Goal: Check status

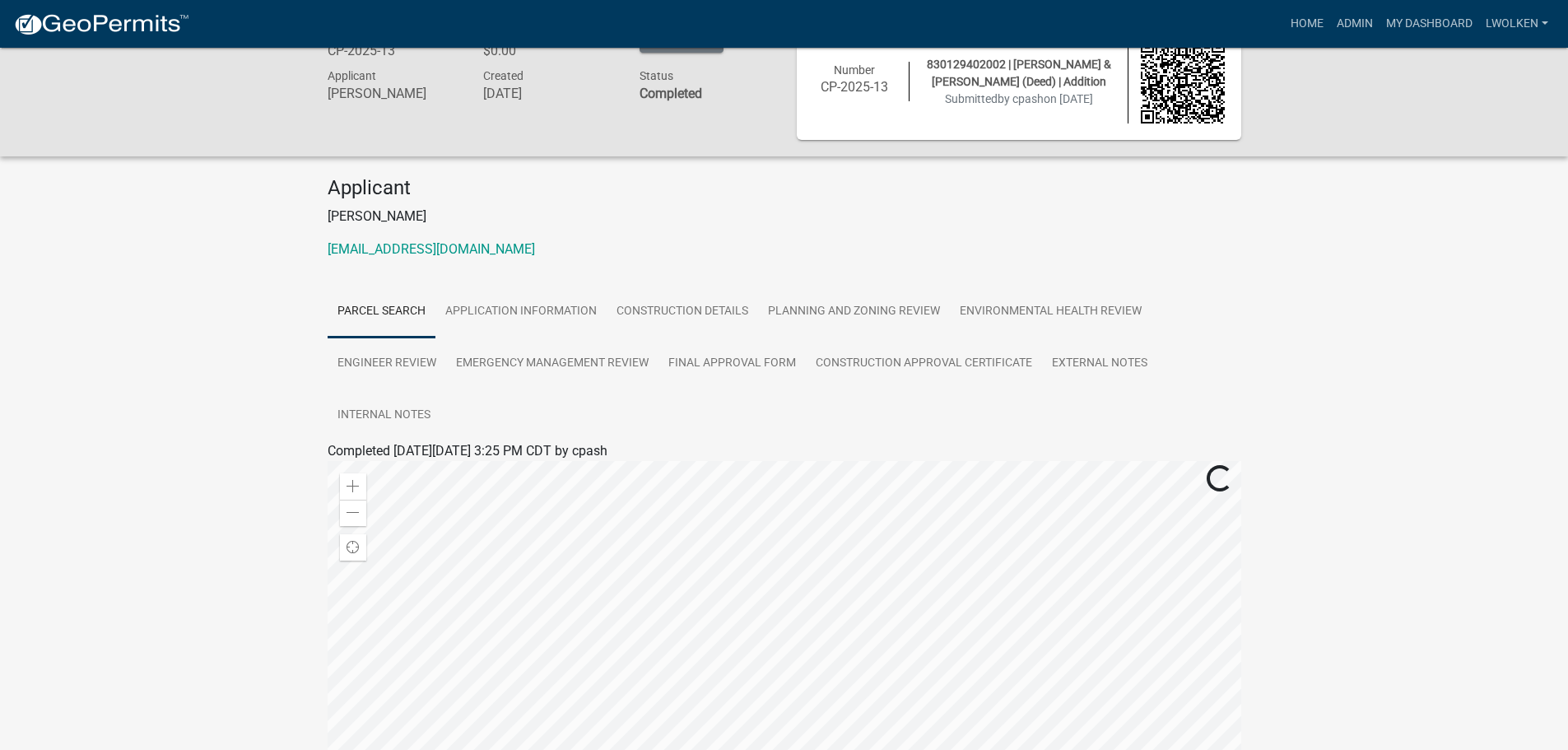
scroll to position [82, 0]
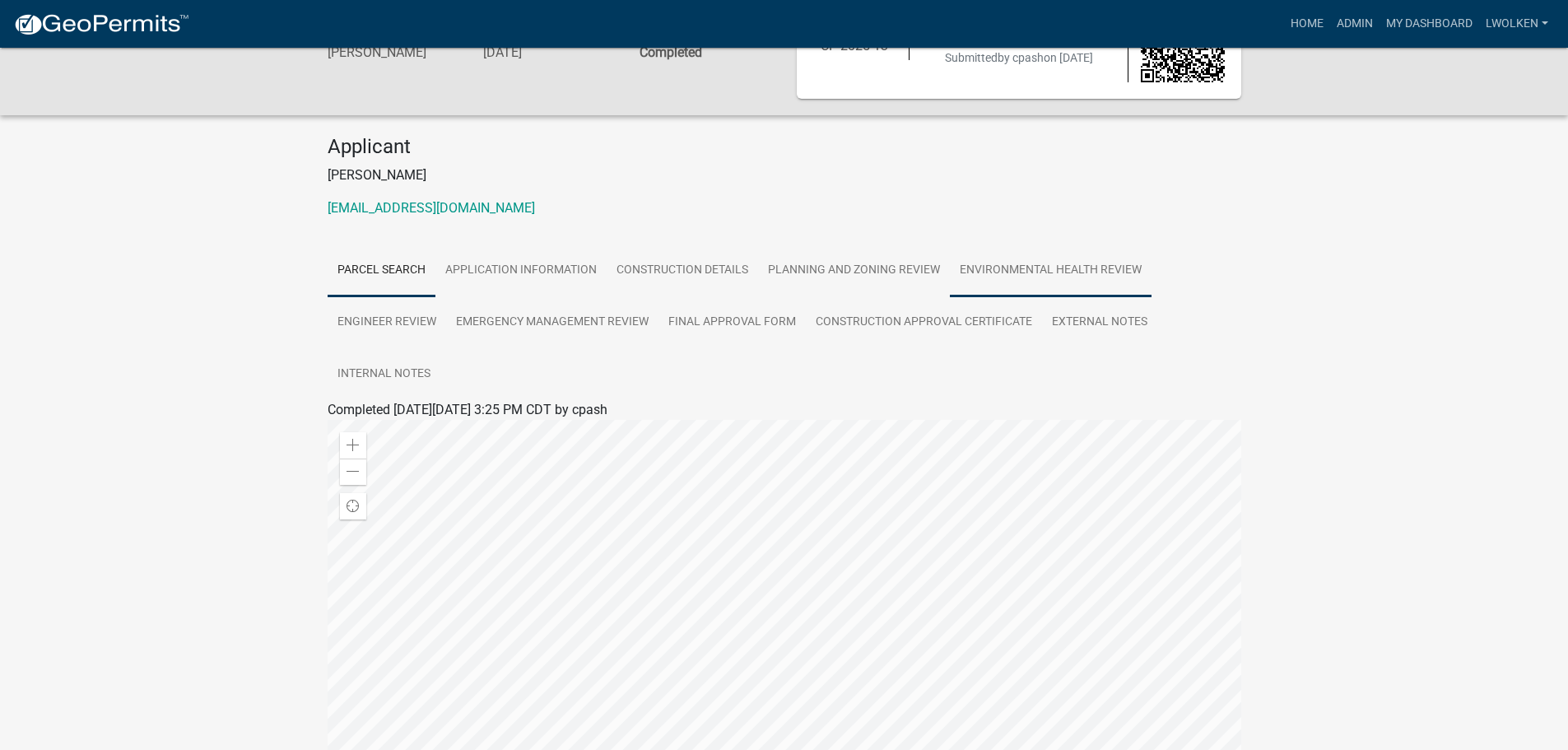
click at [979, 264] on link "Environmental Health Review" at bounding box center [1050, 271] width 202 height 53
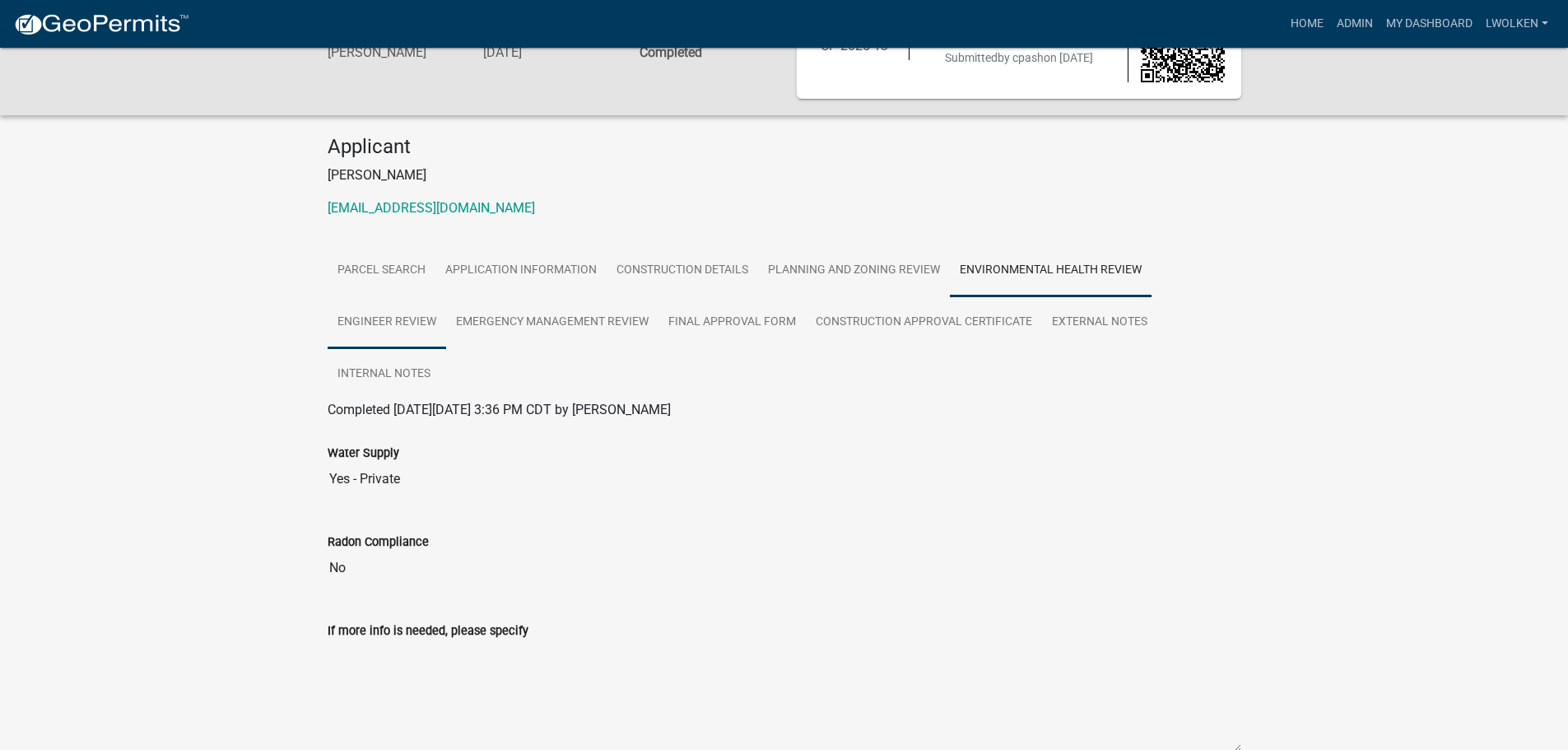
click at [396, 317] on link "Engineer Review" at bounding box center [386, 323] width 118 height 53
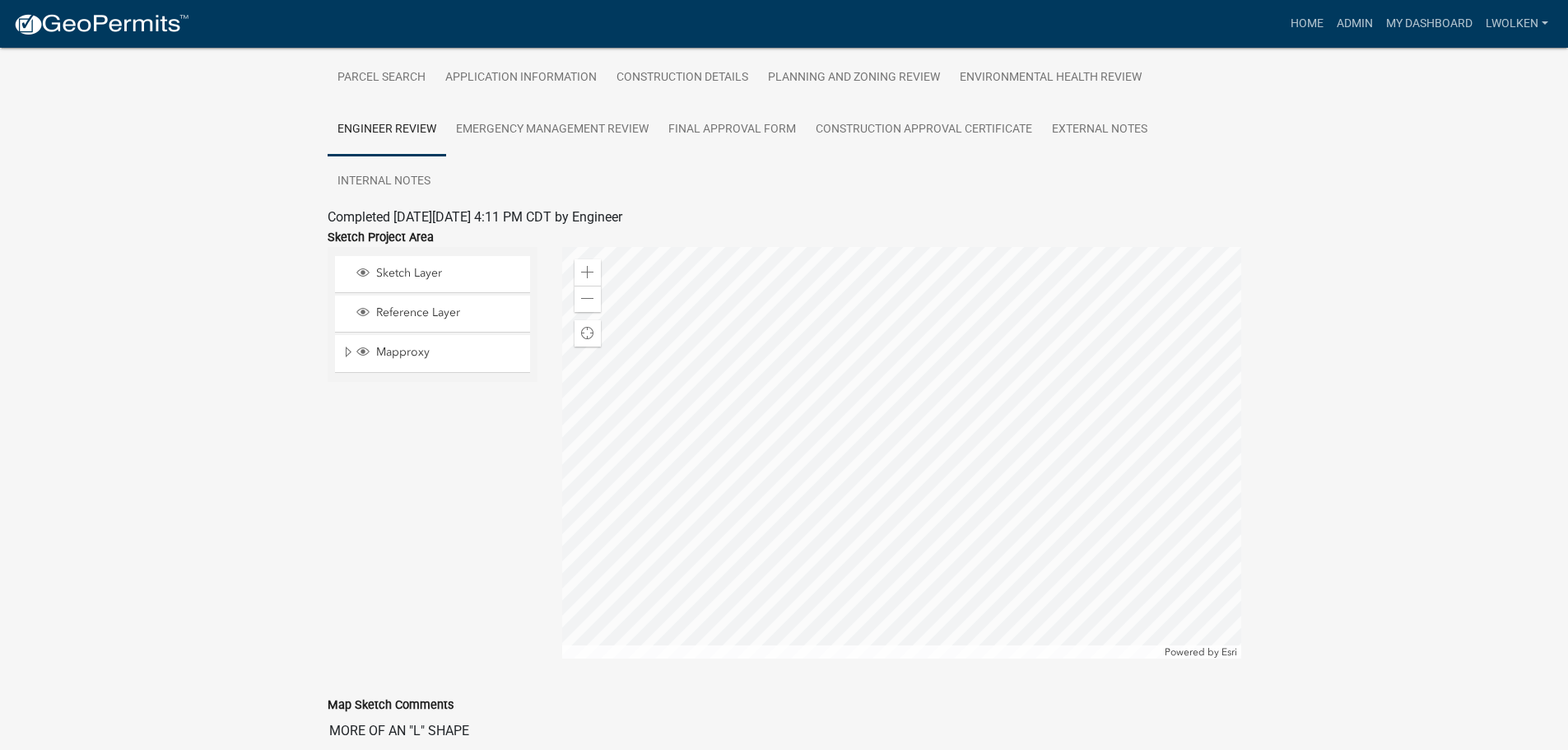
scroll to position [165, 0]
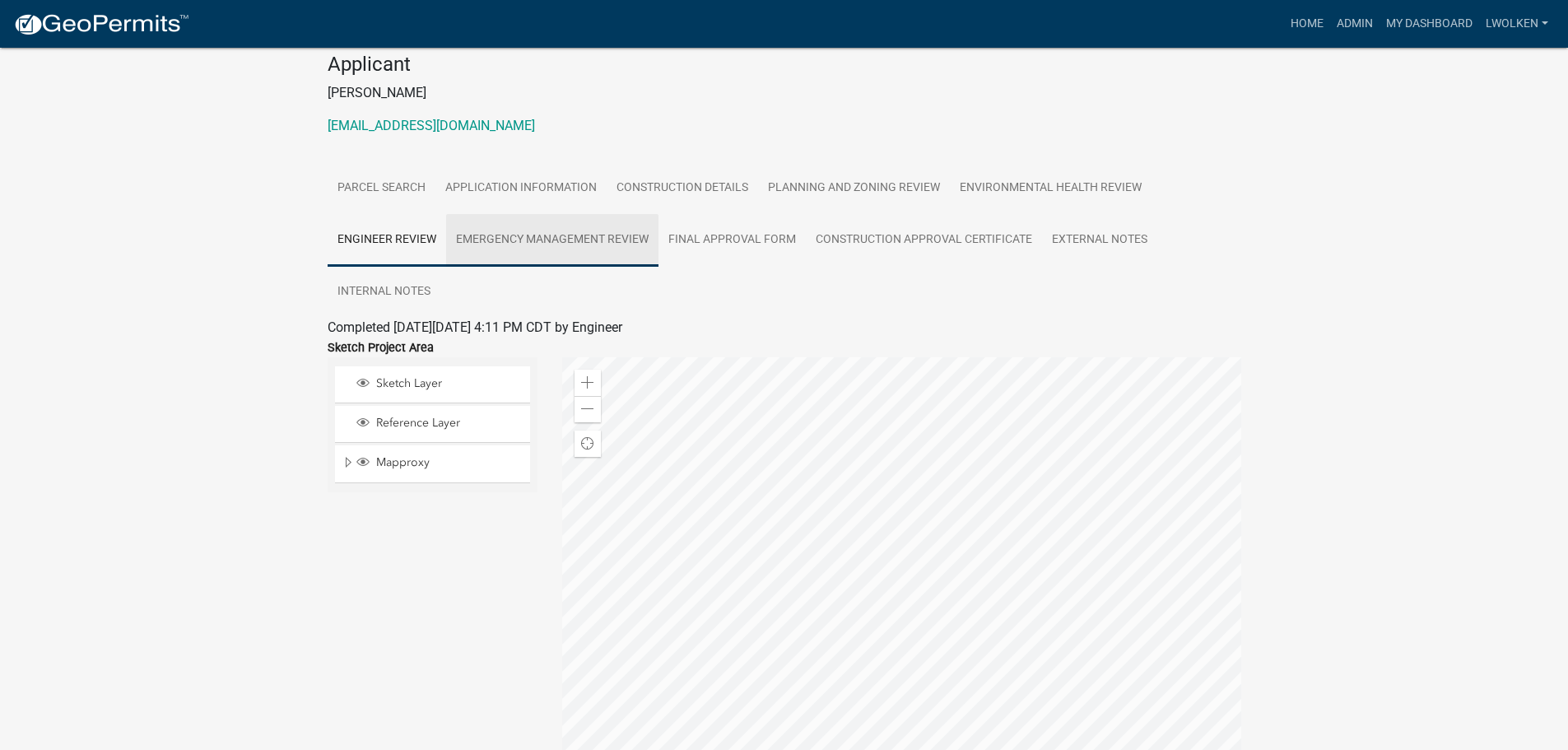
click at [513, 238] on link "Emergency Management Review" at bounding box center [553, 240] width 213 height 53
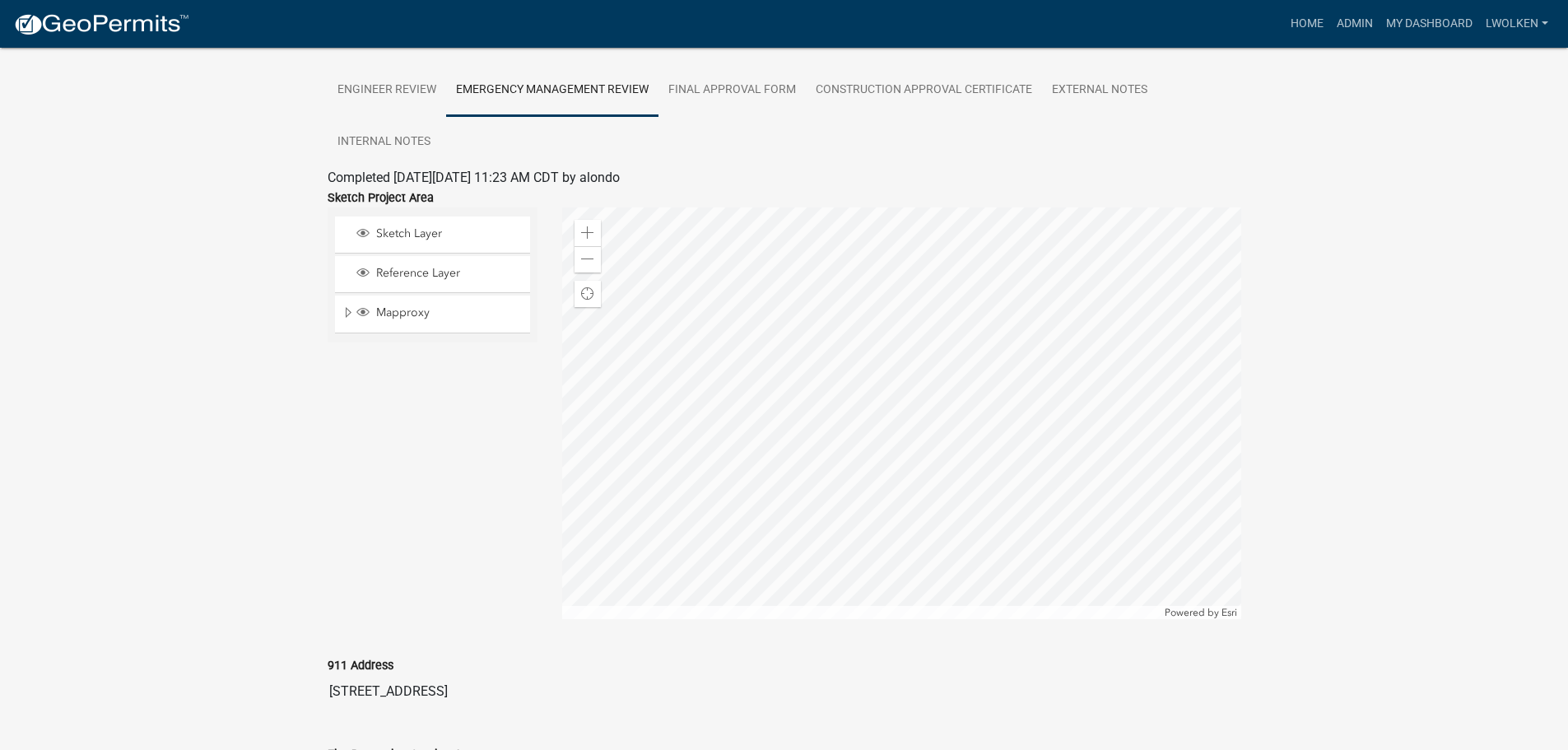
scroll to position [247, 0]
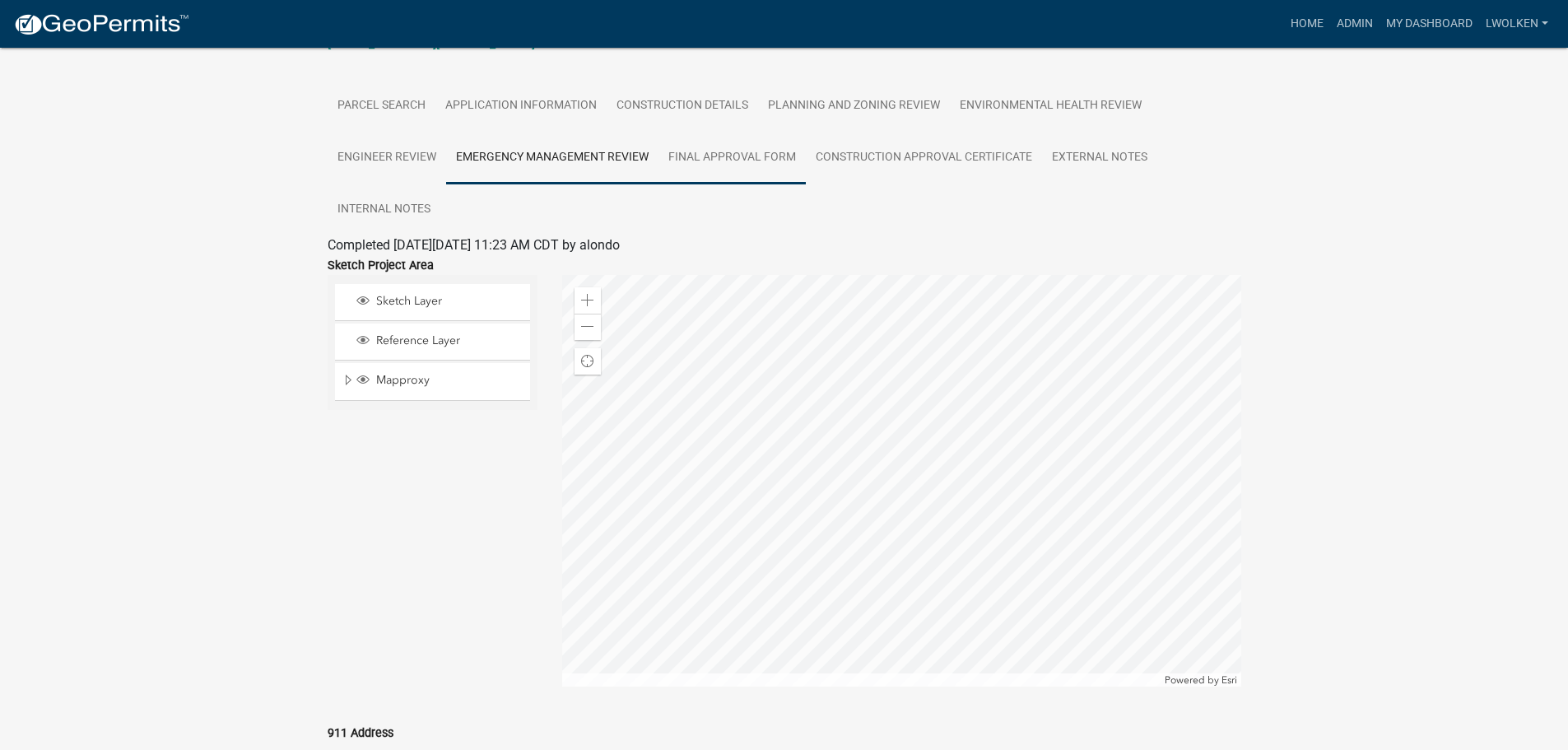
click at [730, 146] on link "Final Approval Form" at bounding box center [732, 158] width 147 height 53
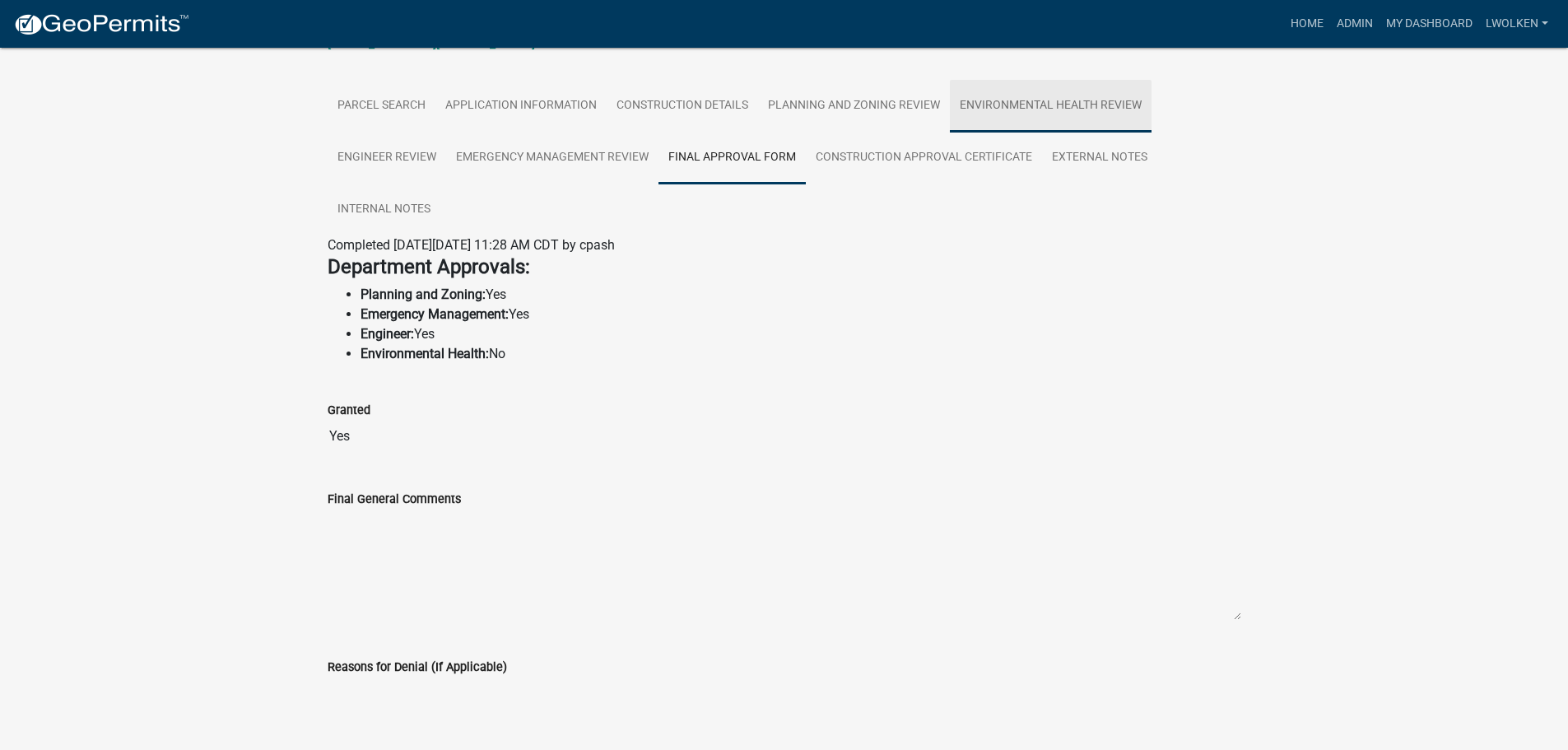
click at [1033, 112] on link "Environmental Health Review" at bounding box center [1050, 106] width 202 height 53
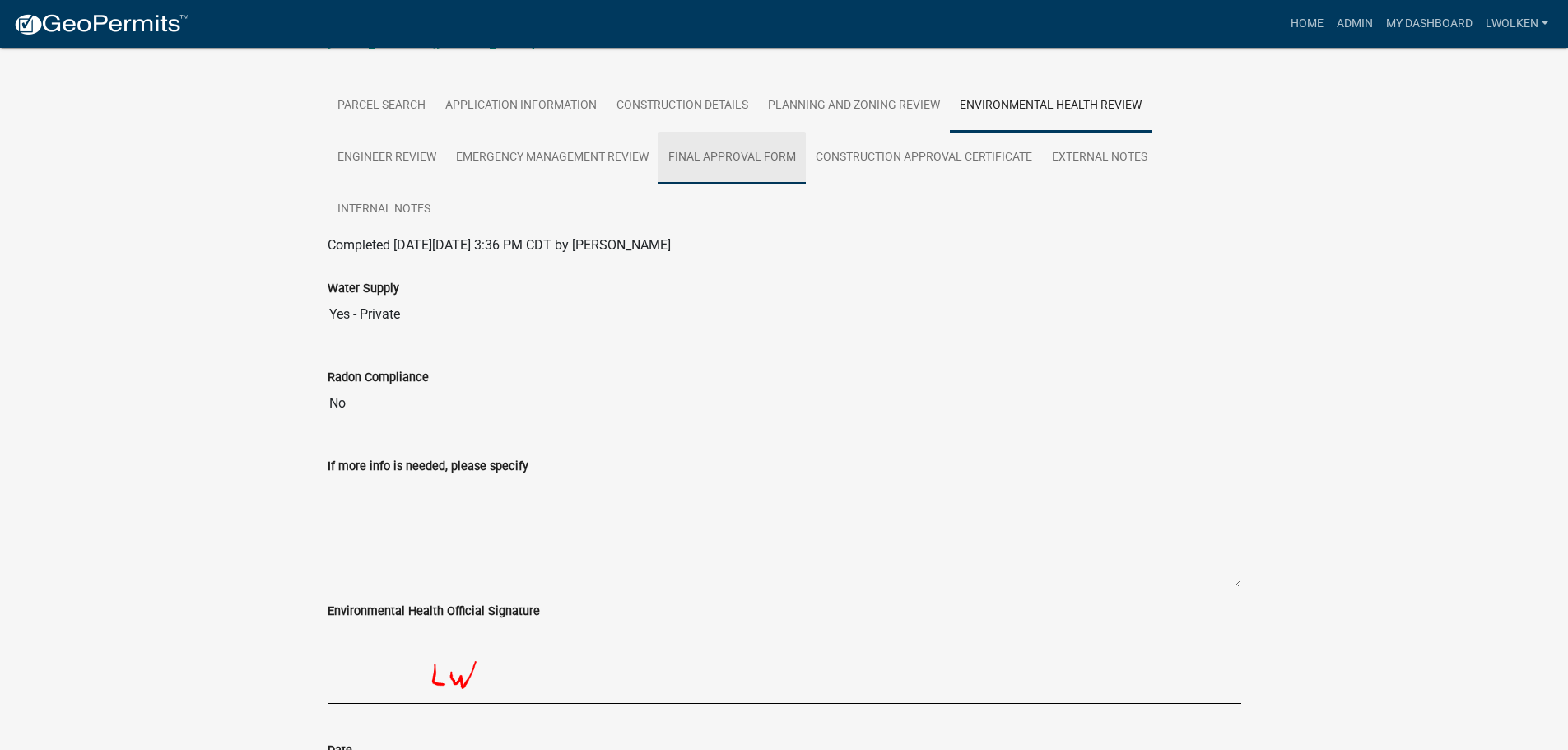
click at [735, 152] on link "Final Approval Form" at bounding box center [732, 158] width 147 height 53
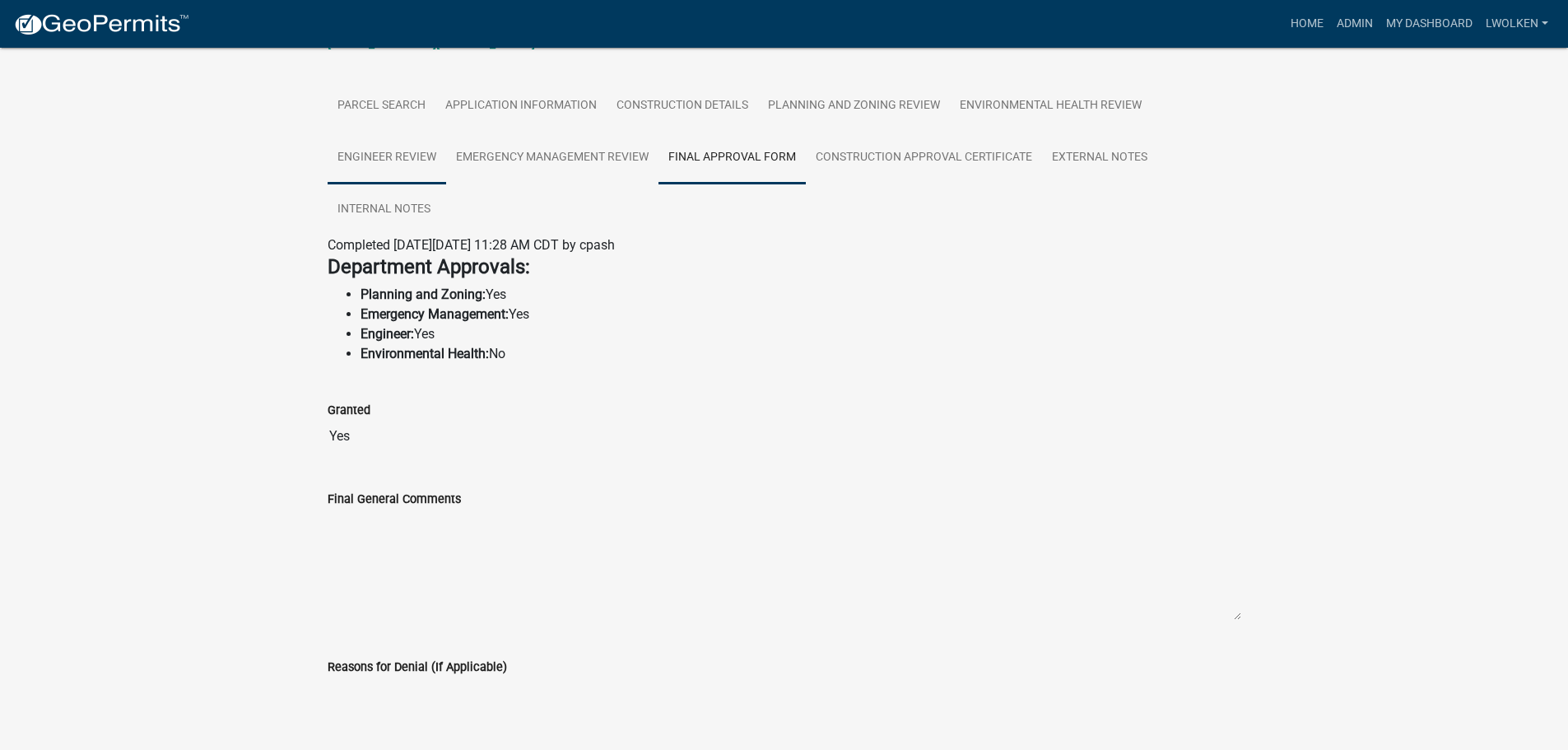
click at [406, 152] on link "Engineer Review" at bounding box center [386, 158] width 118 height 53
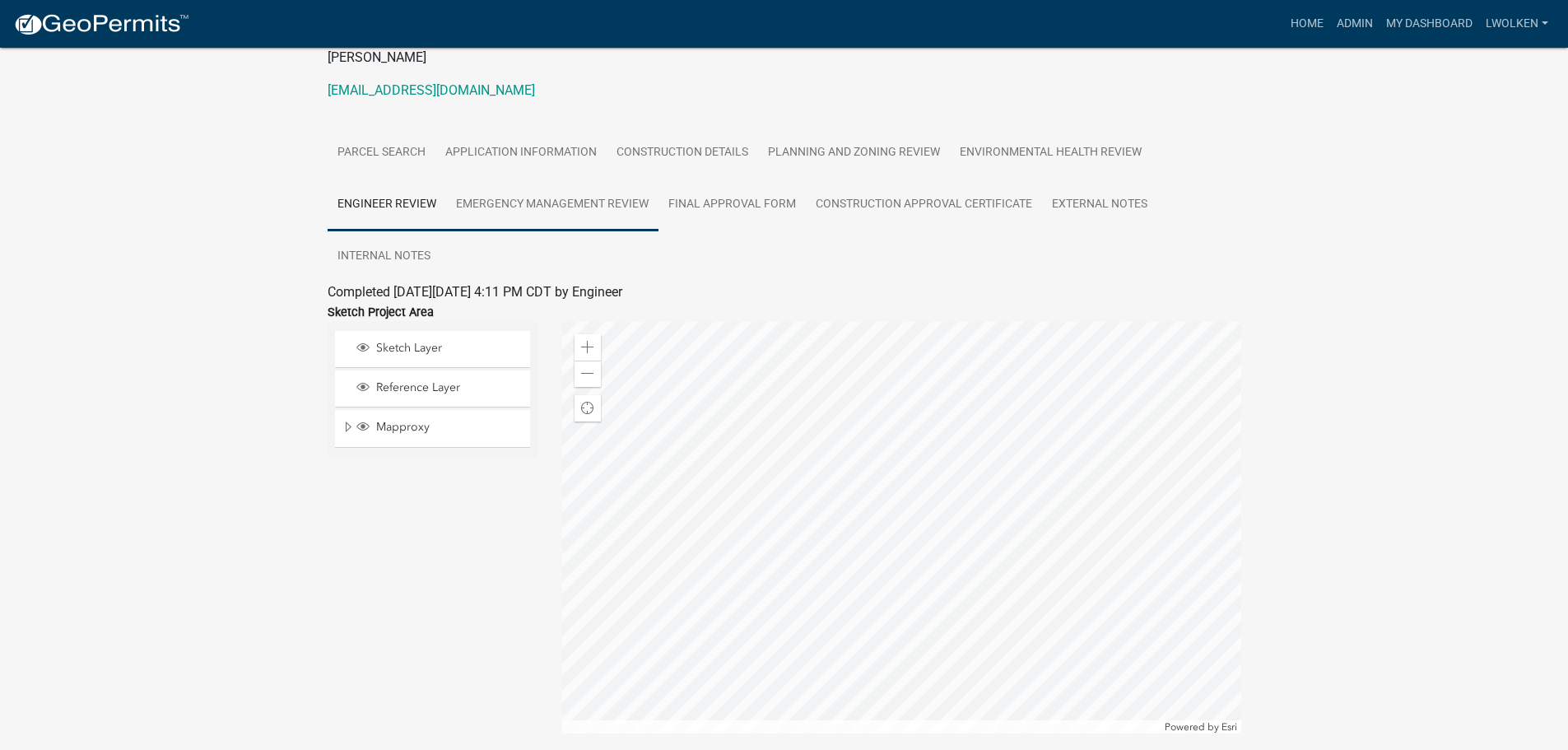
scroll to position [165, 0]
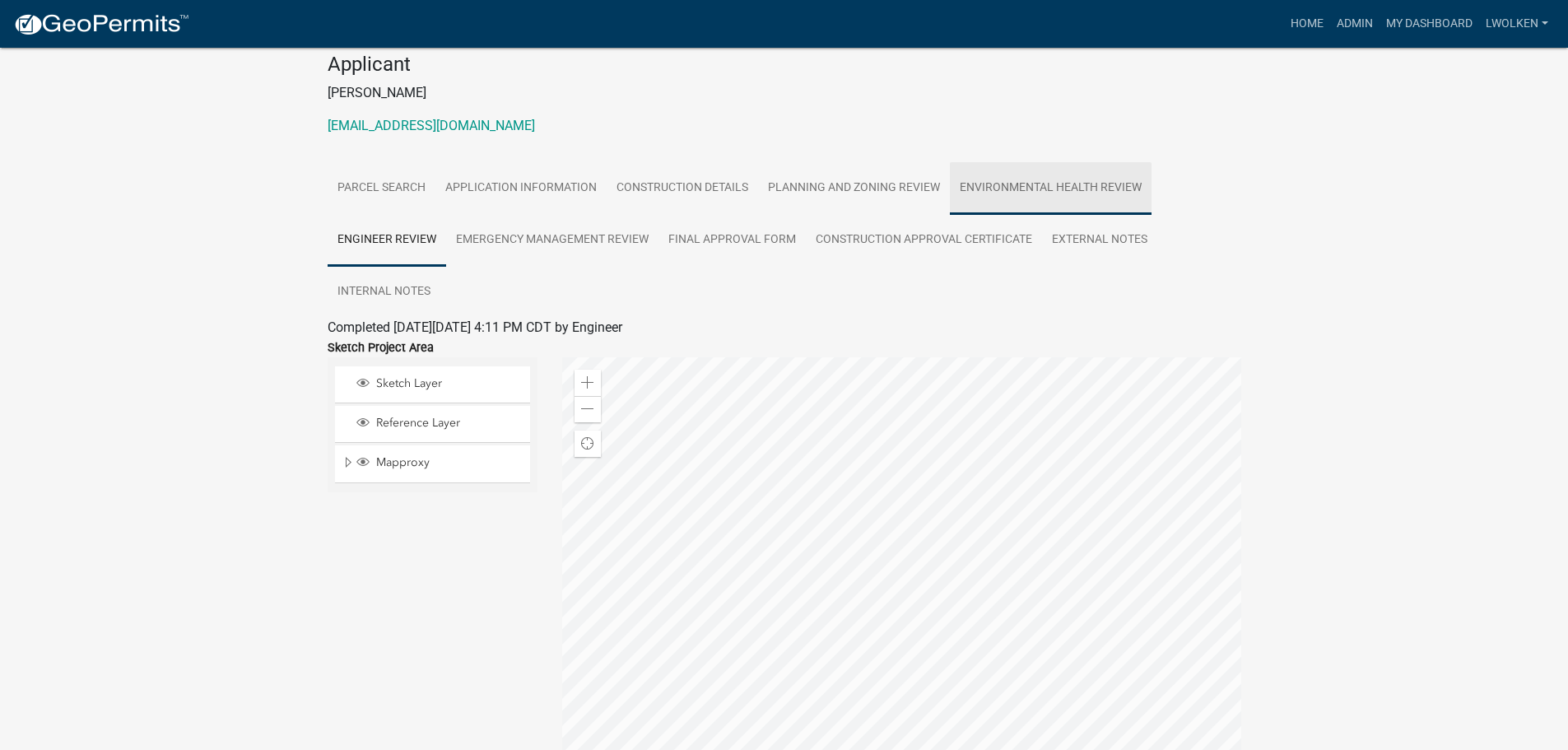
click at [1044, 177] on link "Environmental Health Review" at bounding box center [1050, 189] width 202 height 53
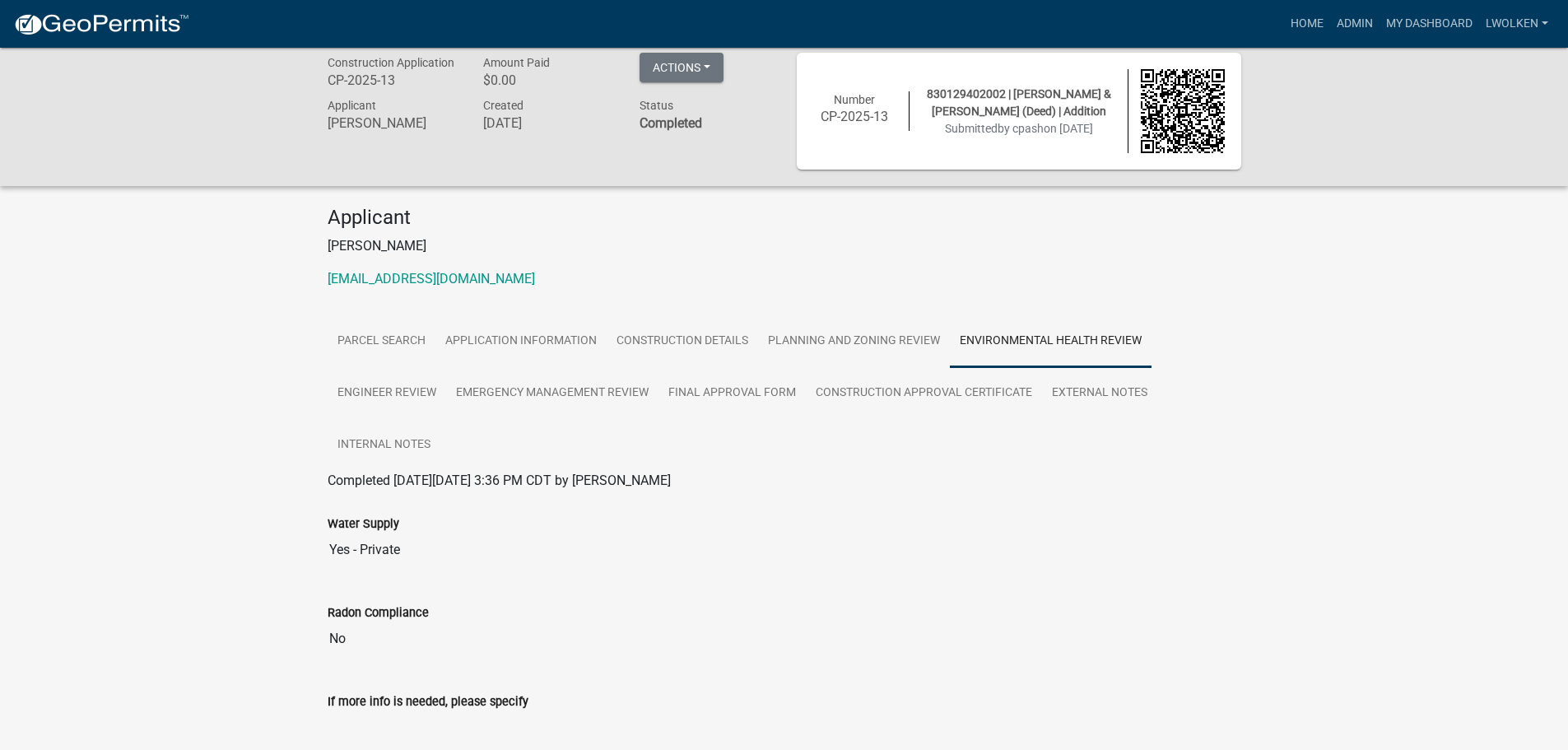
scroll to position [0, 0]
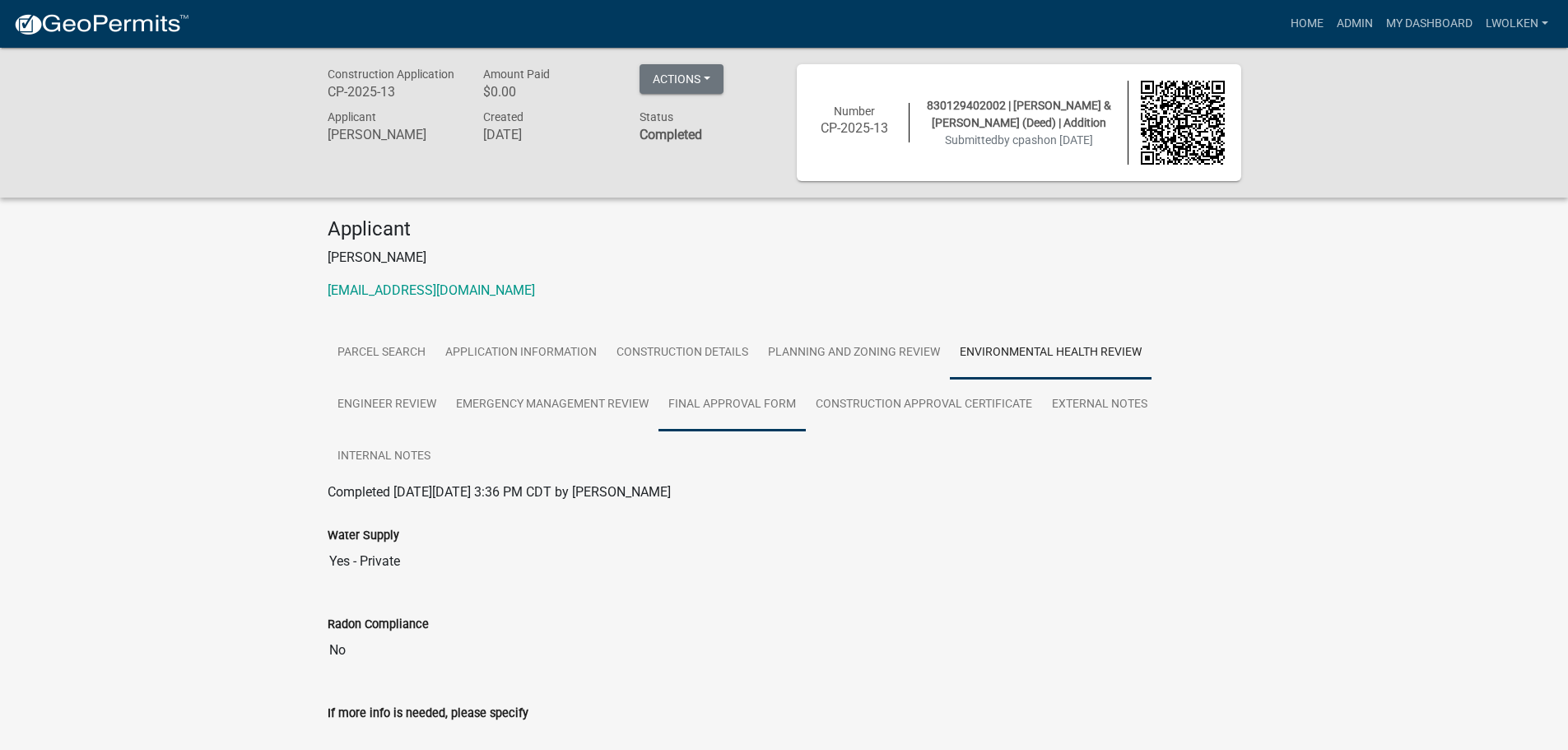
click at [770, 402] on link "Final Approval Form" at bounding box center [732, 405] width 147 height 53
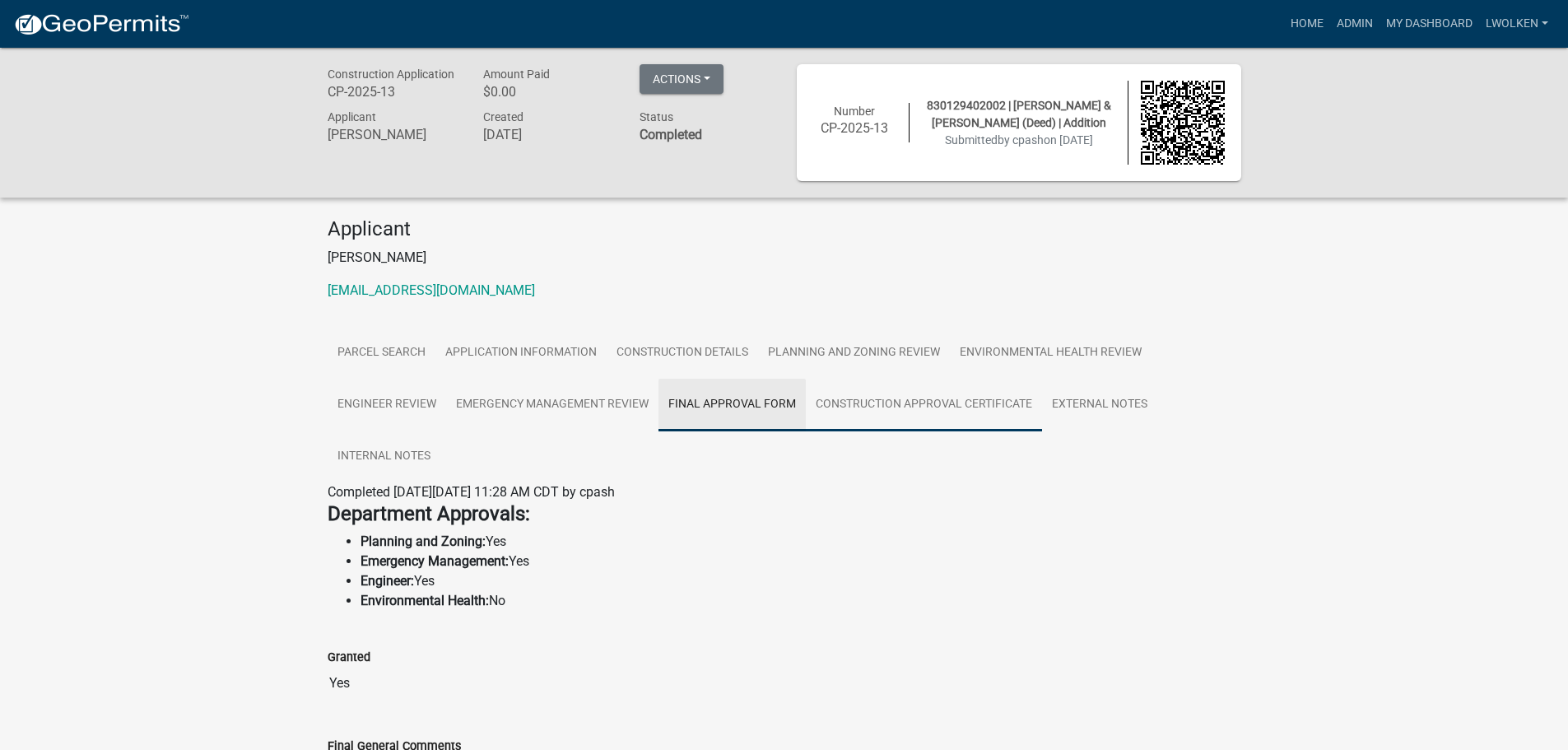
click at [898, 405] on link "Construction Approval Certificate" at bounding box center [924, 405] width 236 height 53
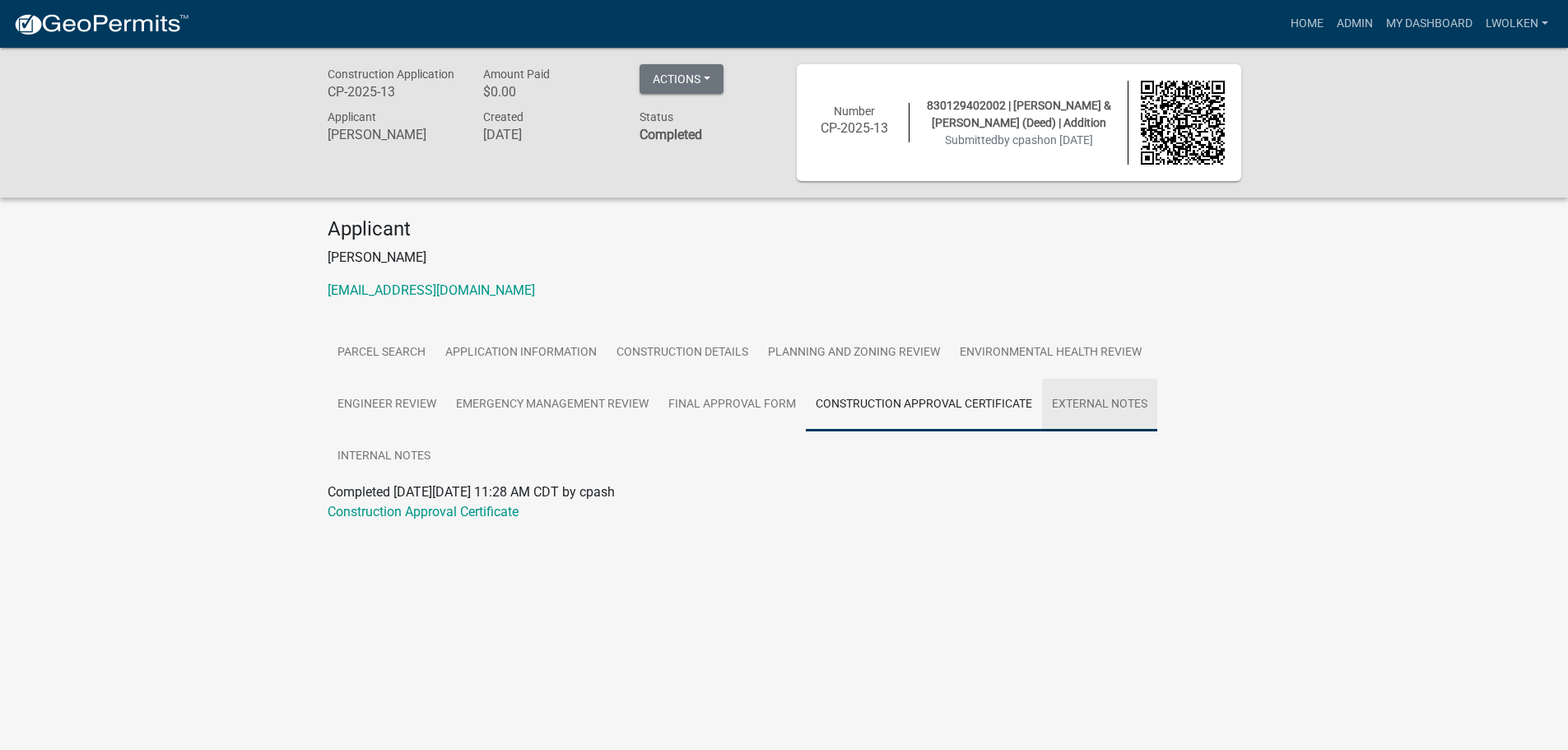
click at [1128, 412] on link "External Notes" at bounding box center [1100, 405] width 116 height 53
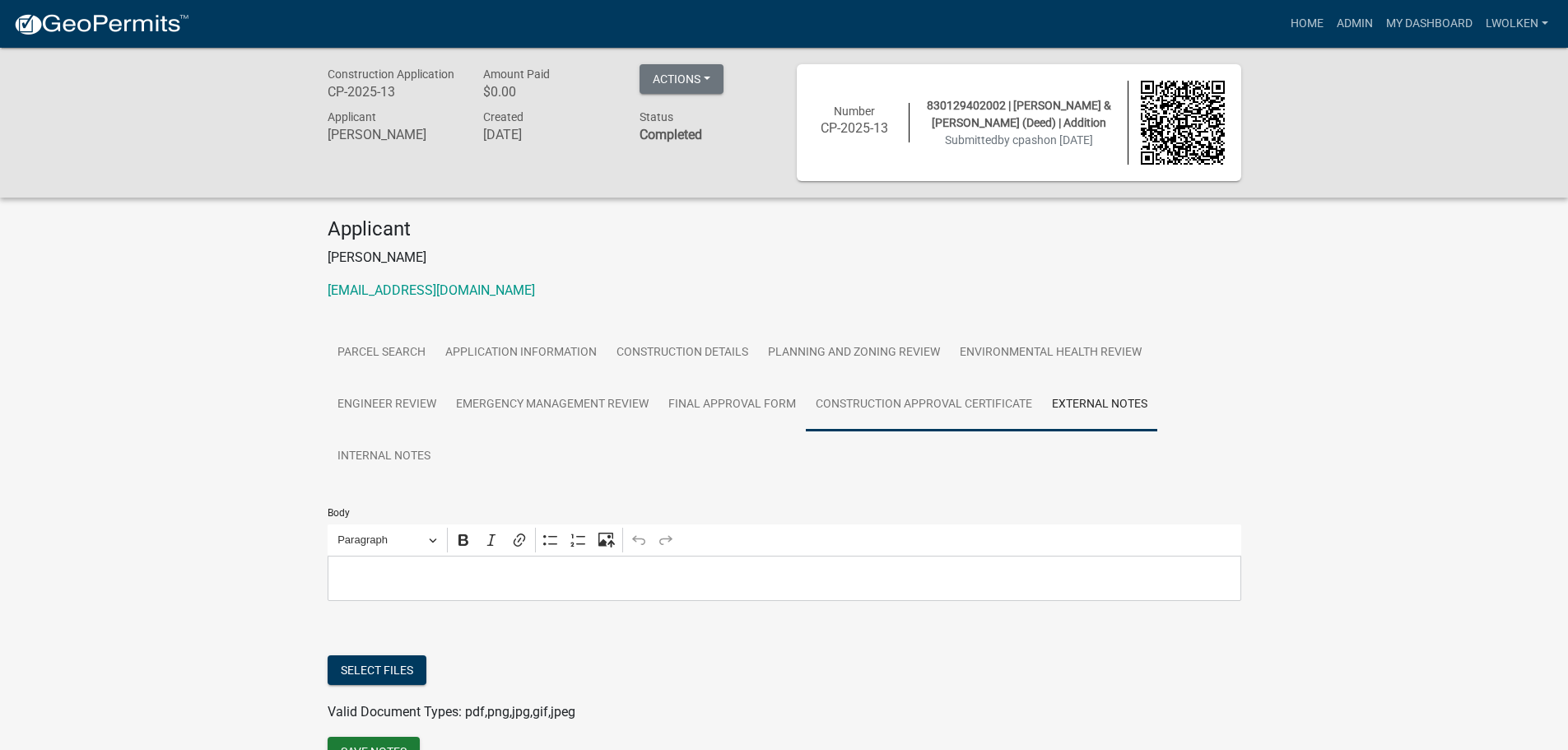
click at [941, 397] on link "Construction Approval Certificate" at bounding box center [924, 405] width 236 height 53
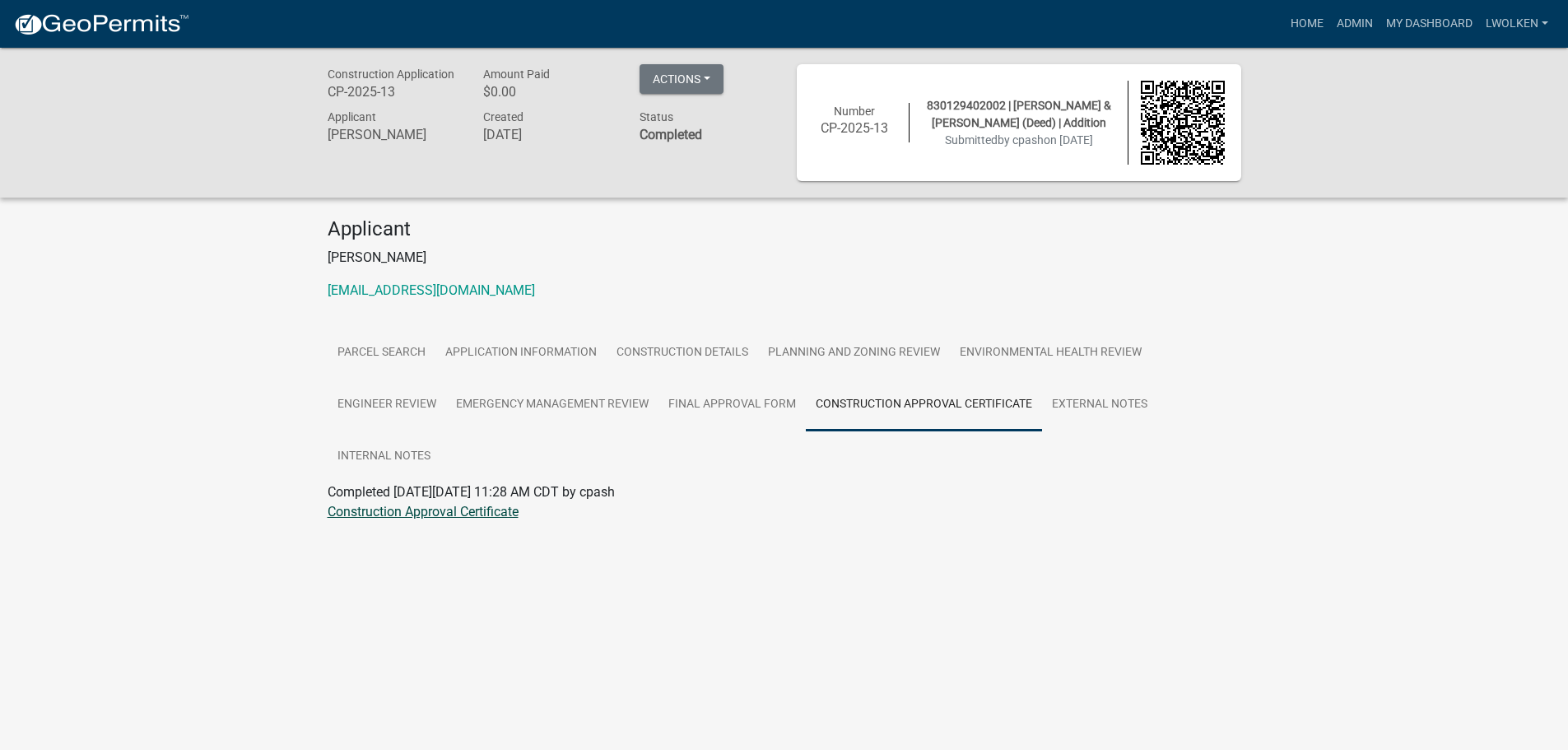
click at [462, 509] on link "Construction Approval Certificate" at bounding box center [423, 511] width 191 height 16
click at [551, 331] on link "Application Information" at bounding box center [521, 353] width 171 height 53
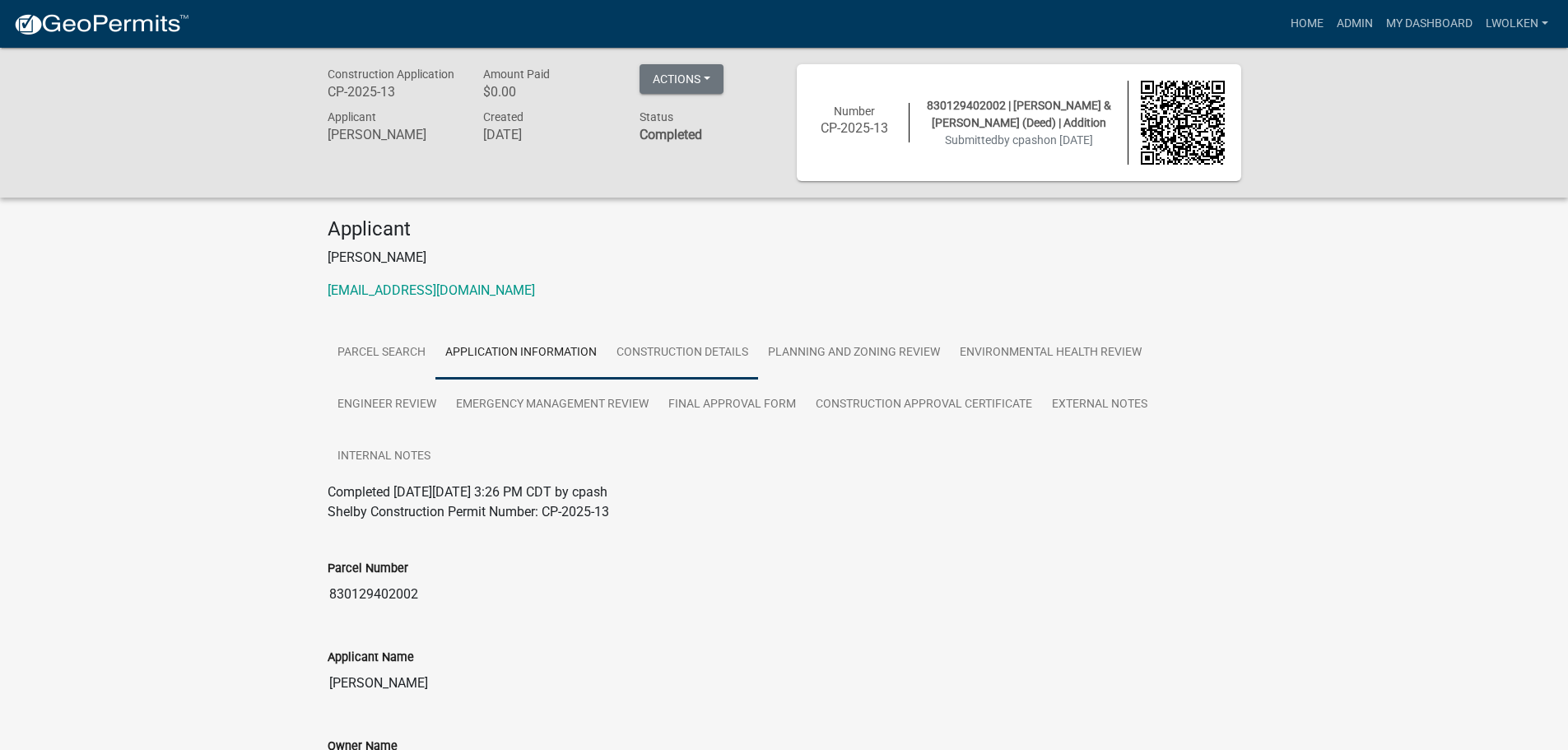
click at [658, 358] on link "Construction Details" at bounding box center [682, 353] width 152 height 53
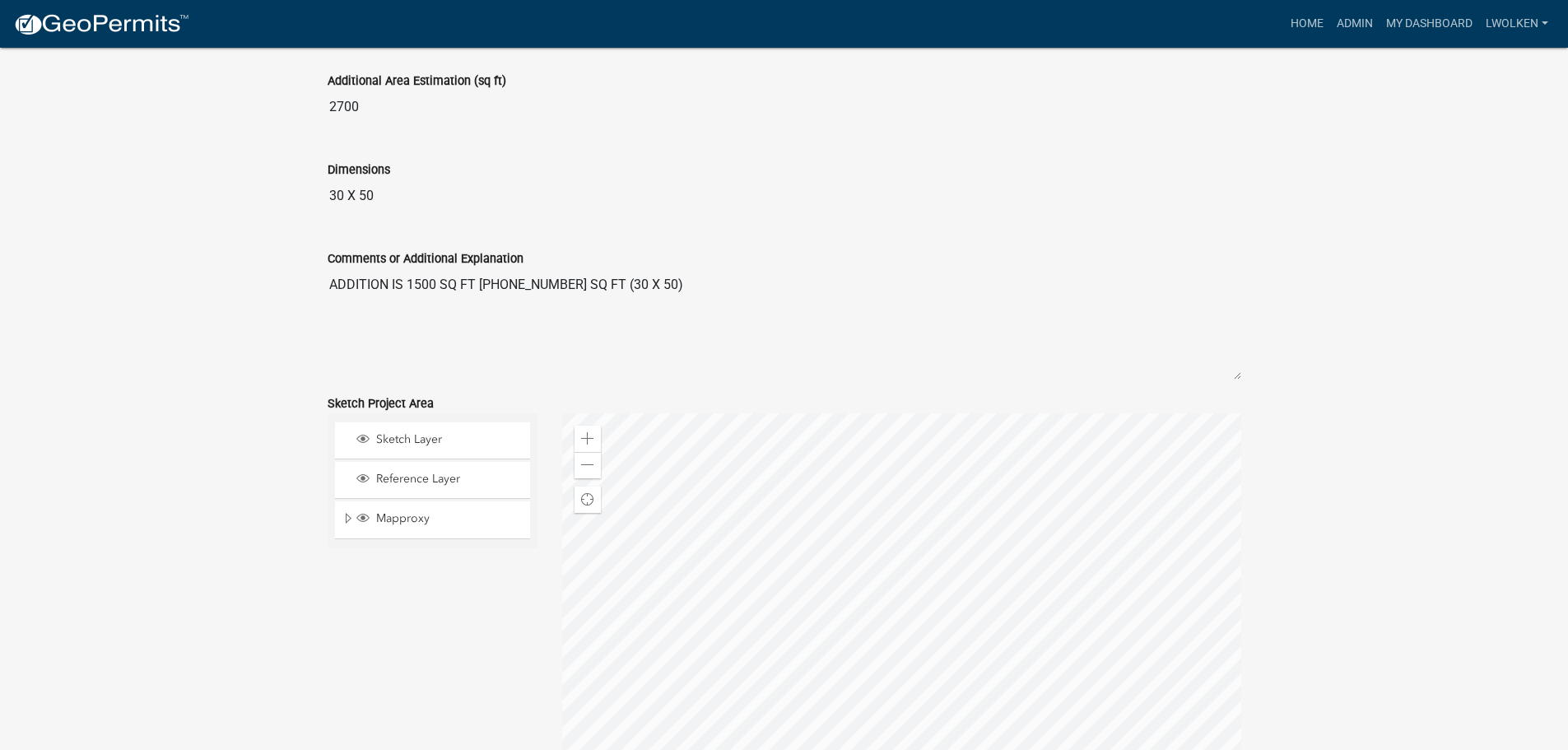
scroll to position [906, 0]
